Goal: Transaction & Acquisition: Purchase product/service

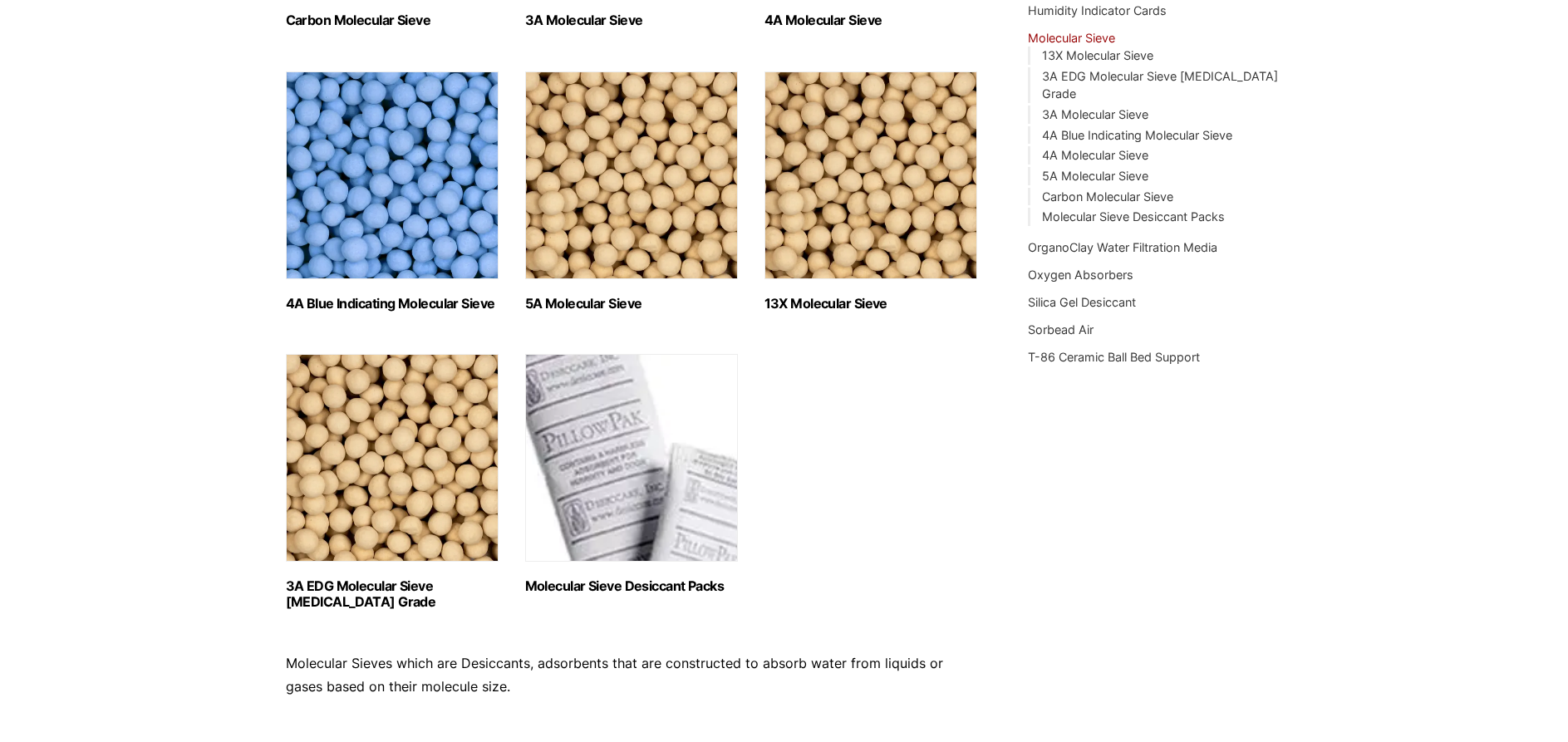
scroll to position [665, 0]
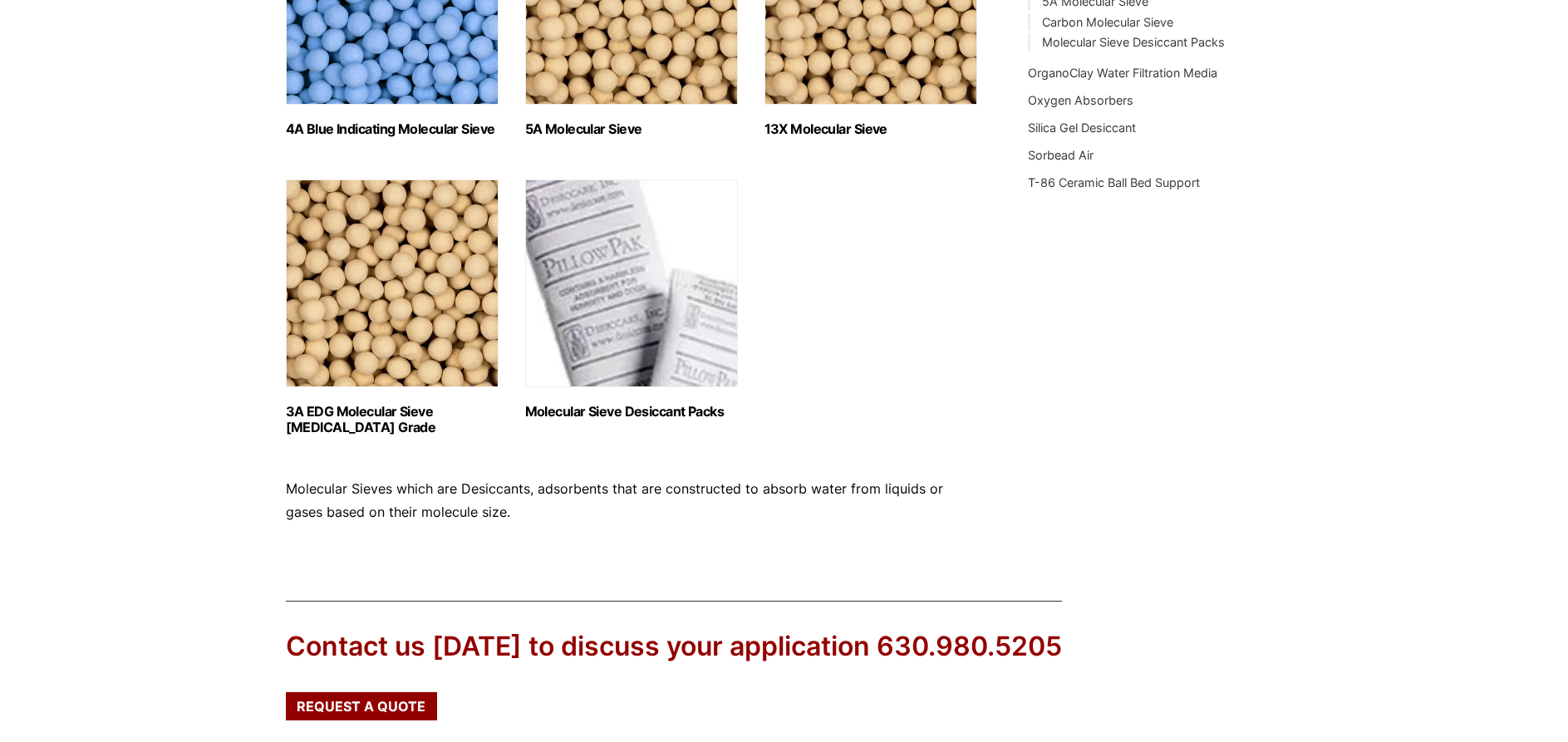
click at [623, 265] on img "Visit product category Molecular Sieve Desiccant Packs" at bounding box center [631, 283] width 213 height 208
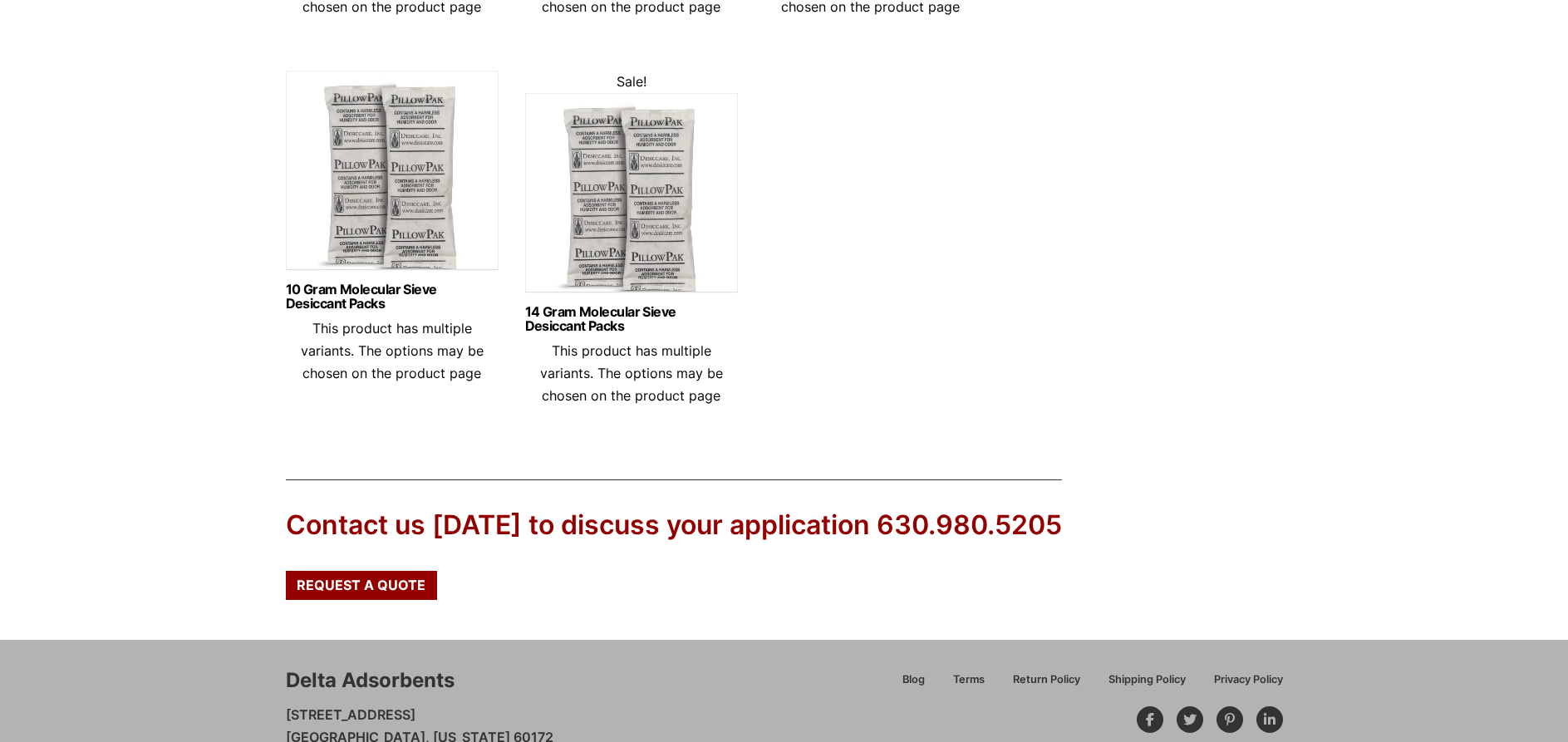
scroll to position [914, 0]
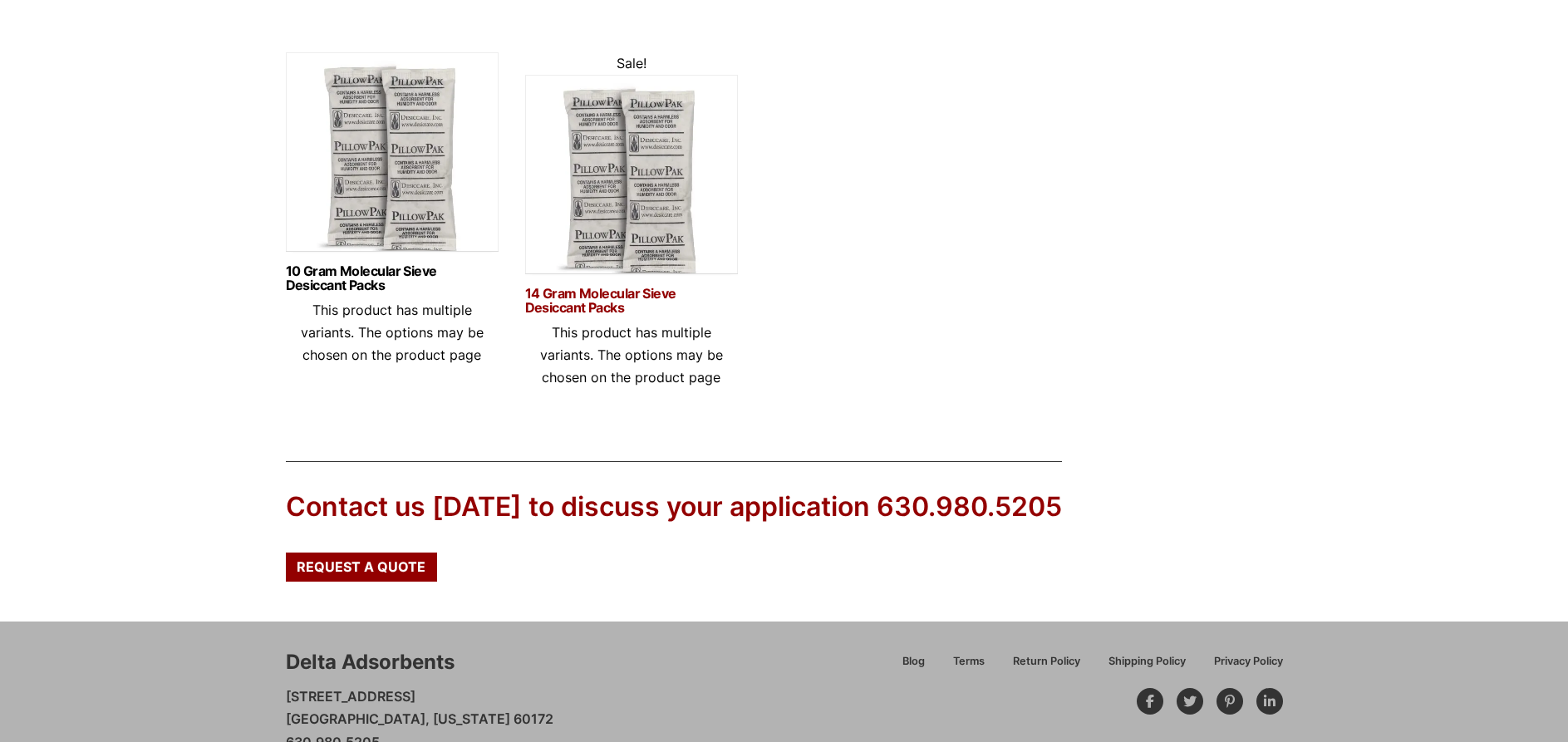
click at [603, 310] on link "14 Gram Molecular Sieve Desiccant Packs" at bounding box center [631, 300] width 213 height 29
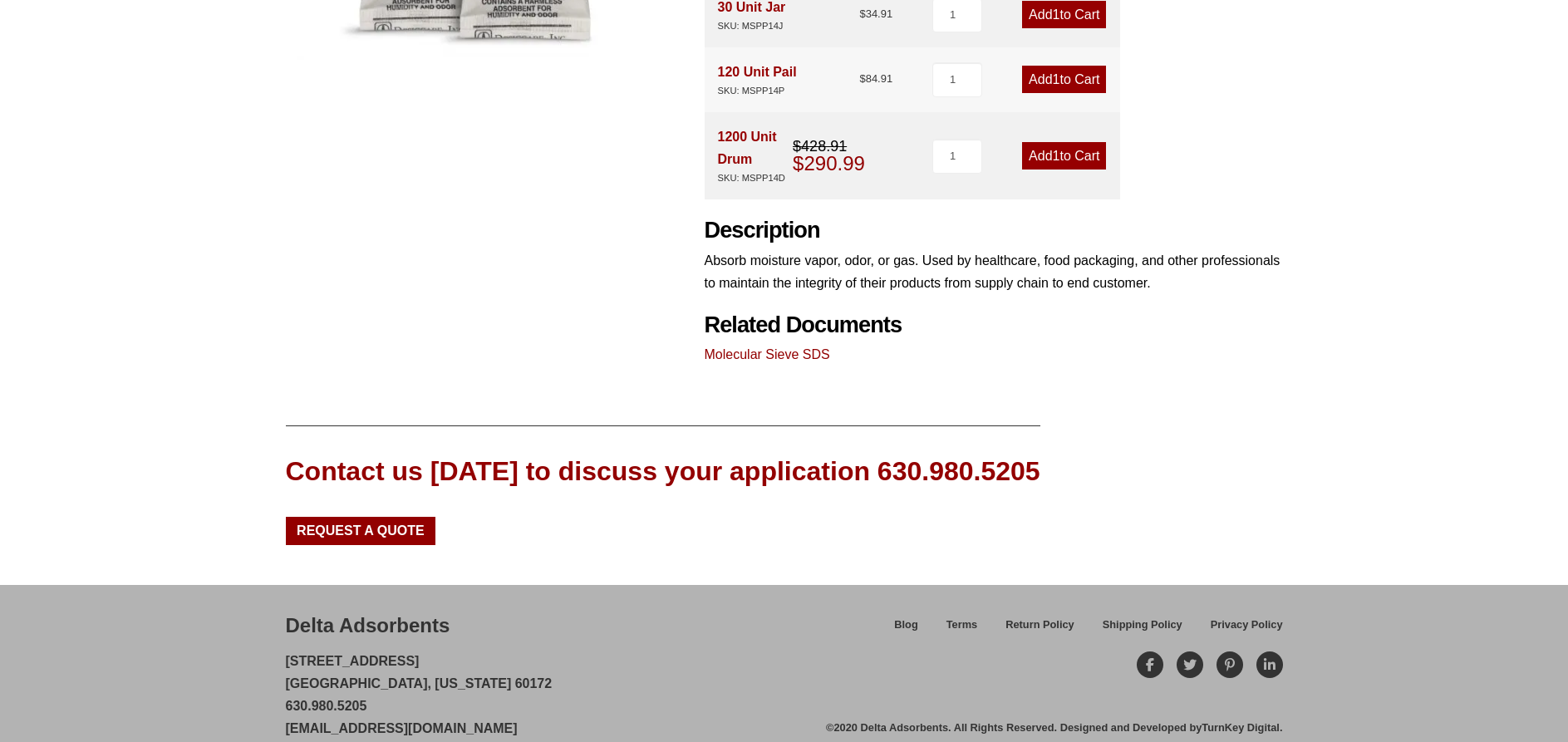
scroll to position [588, 0]
